Goal: Task Accomplishment & Management: Manage account settings

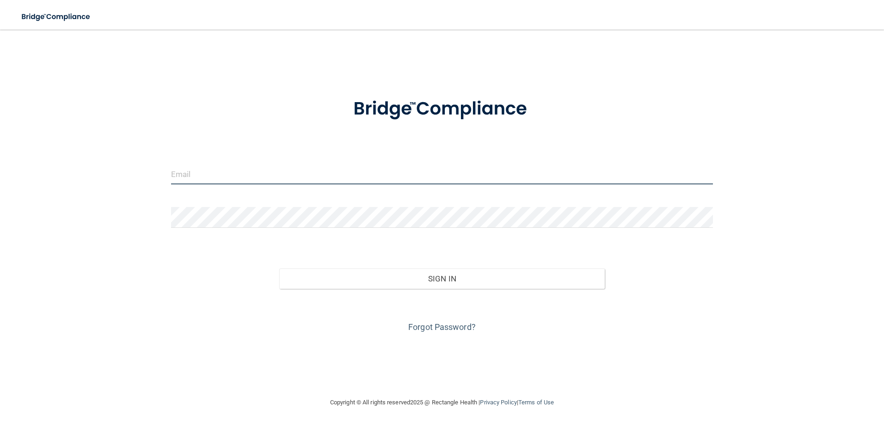
type input "[EMAIL_ADDRESS][DOMAIN_NAME]"
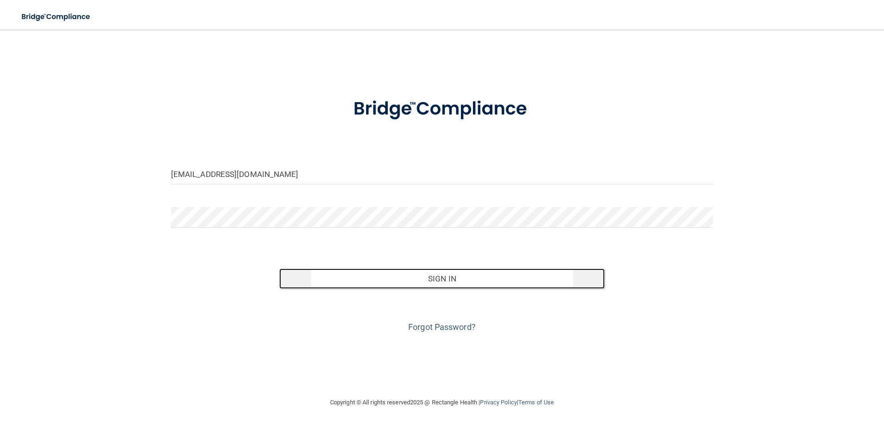
click at [455, 281] on button "Sign In" at bounding box center [442, 279] width 326 height 20
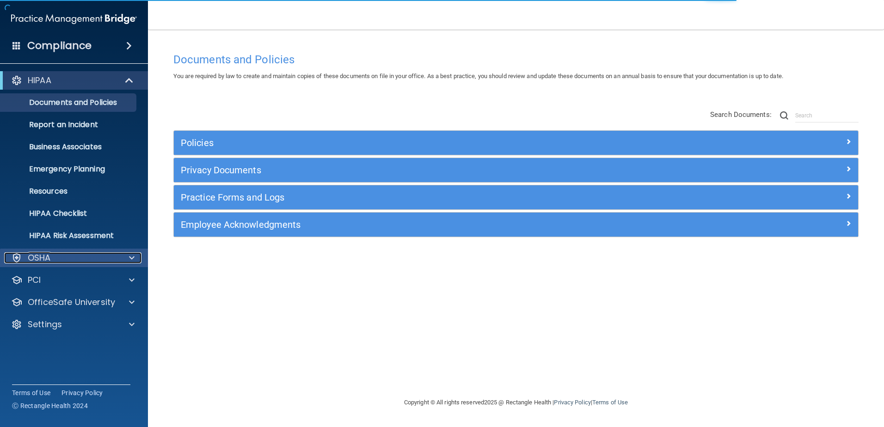
click at [40, 259] on p "OSHA" at bounding box center [39, 258] width 23 height 11
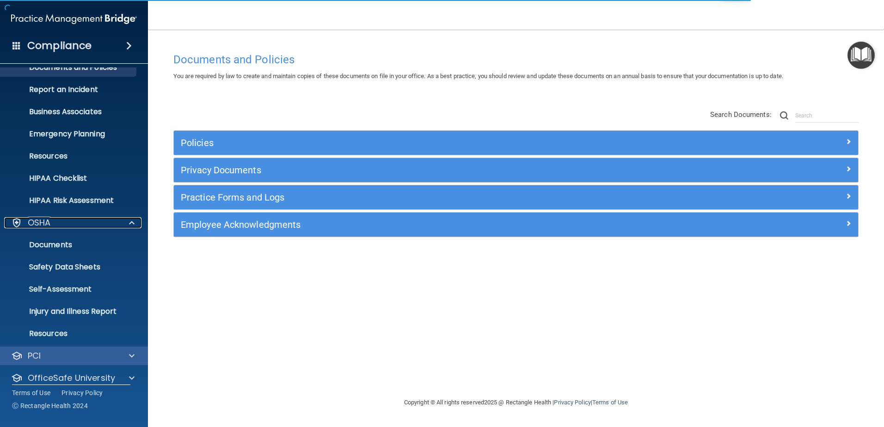
scroll to position [68, 0]
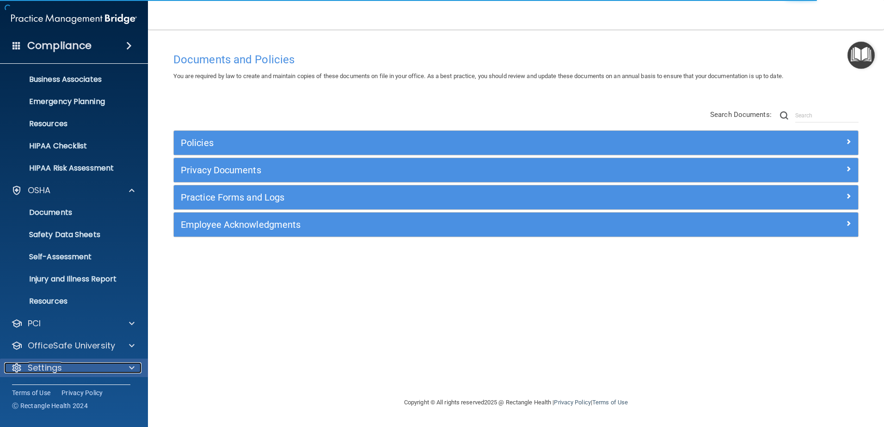
click at [60, 367] on p "Settings" at bounding box center [45, 368] width 34 height 11
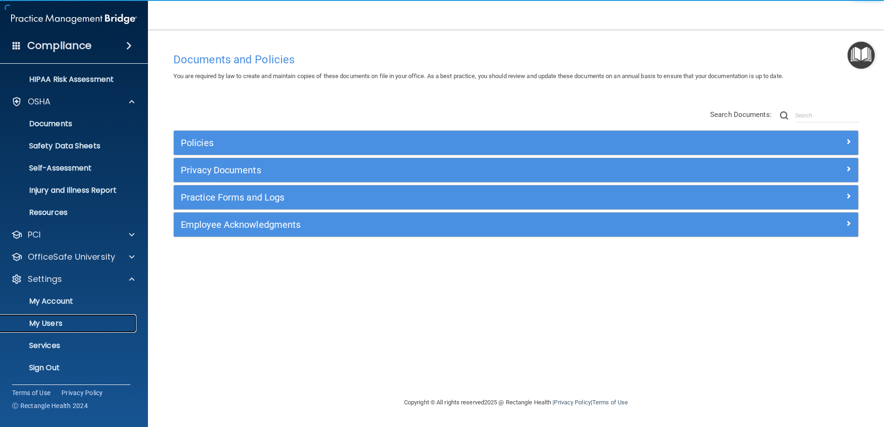
click at [60, 324] on p "My Users" at bounding box center [69, 323] width 126 height 9
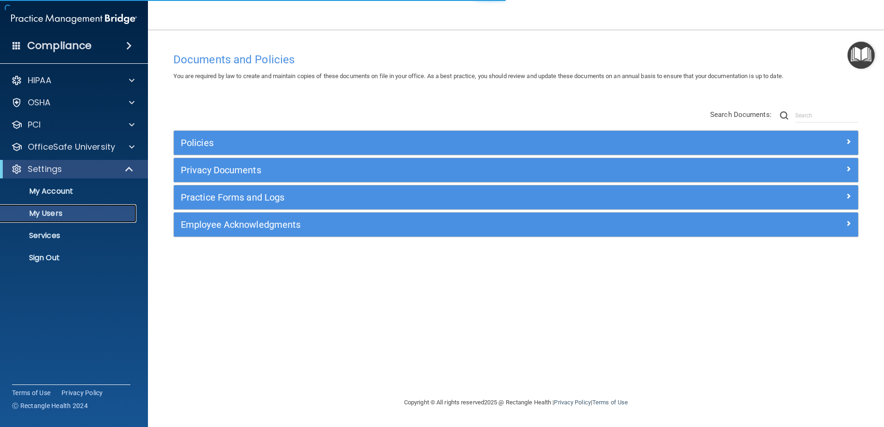
select select "20"
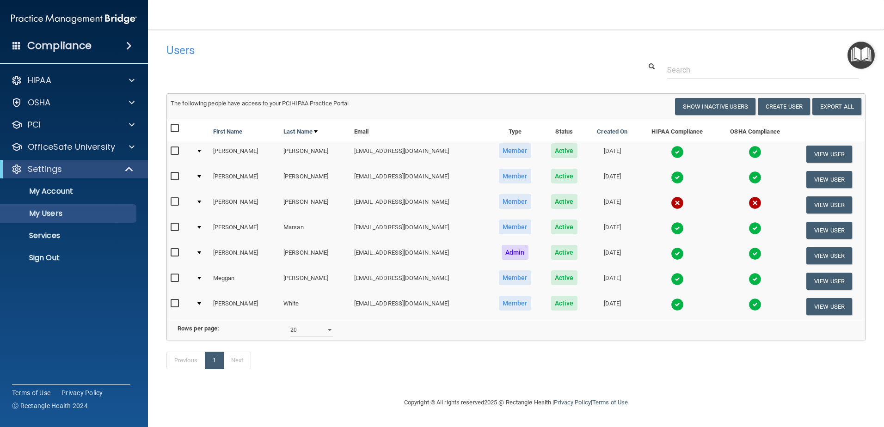
click at [174, 201] on input "checkbox" at bounding box center [176, 201] width 11 height 7
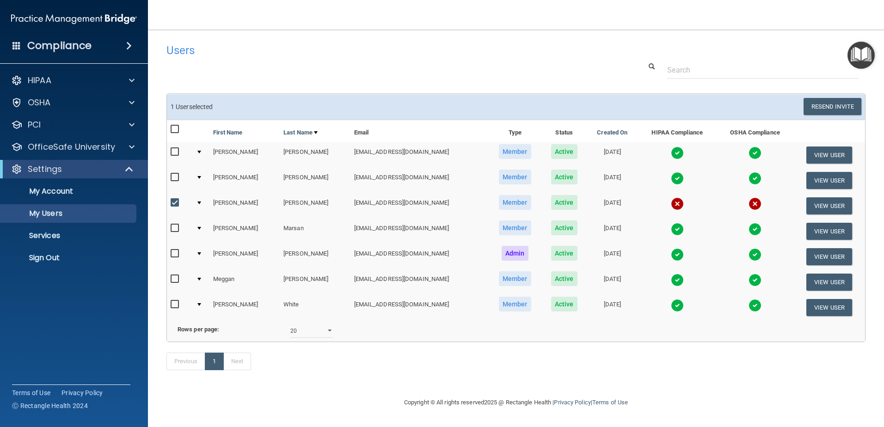
scroll to position [8, 0]
click at [173, 199] on input "checkbox" at bounding box center [176, 202] width 11 height 7
checkbox input "false"
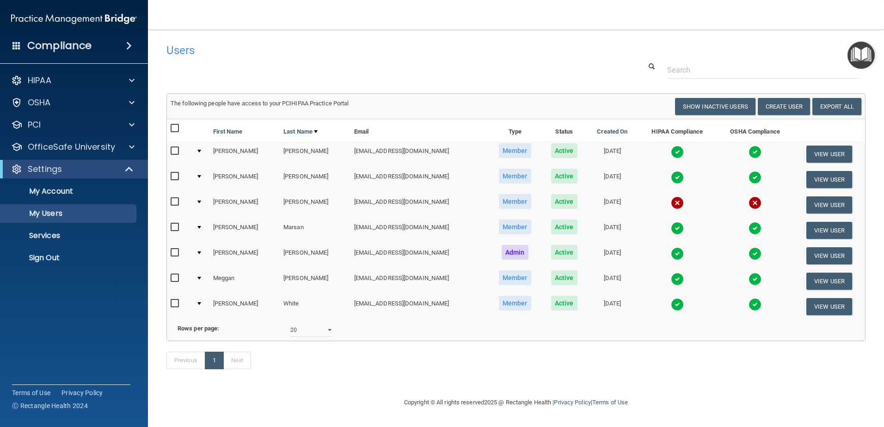
scroll to position [7, 0]
click at [807, 198] on button "View User" at bounding box center [830, 205] width 46 height 17
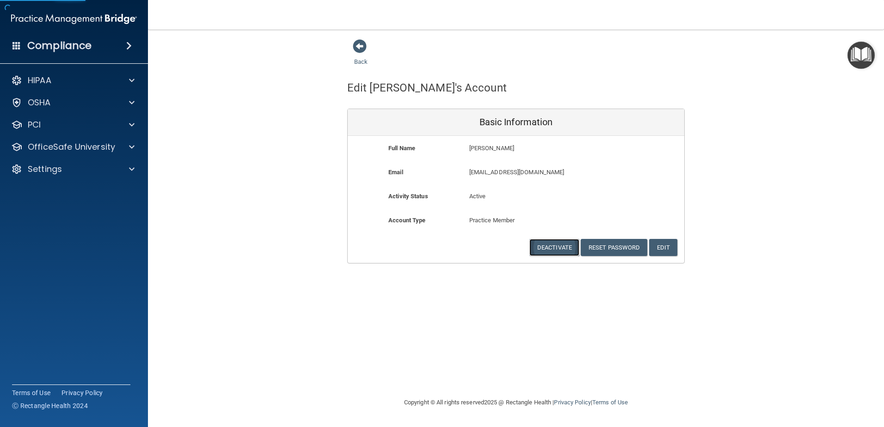
click at [553, 248] on button "Deactivate" at bounding box center [555, 247] width 50 height 17
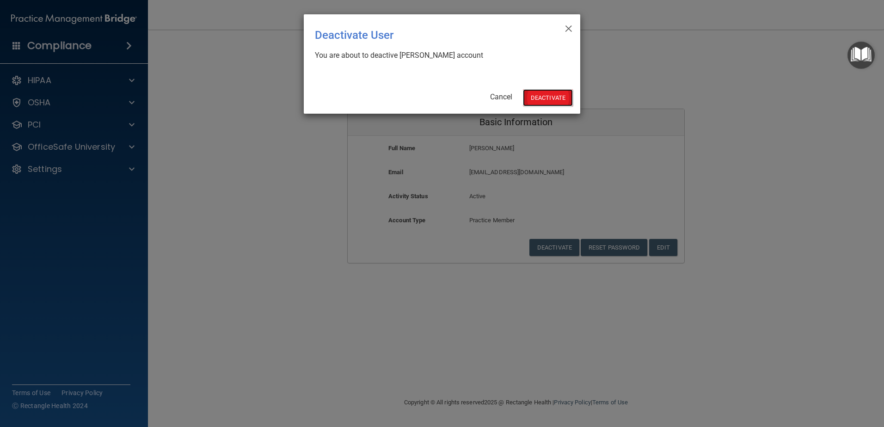
click at [560, 104] on button "Deactivate" at bounding box center [548, 97] width 50 height 17
